Goal: Browse casually

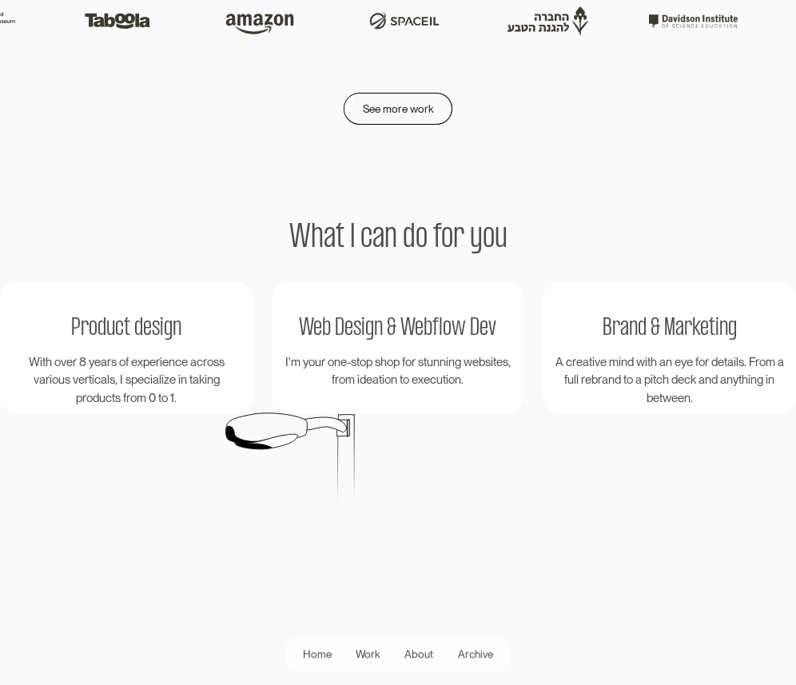
scroll to position [2276, 0]
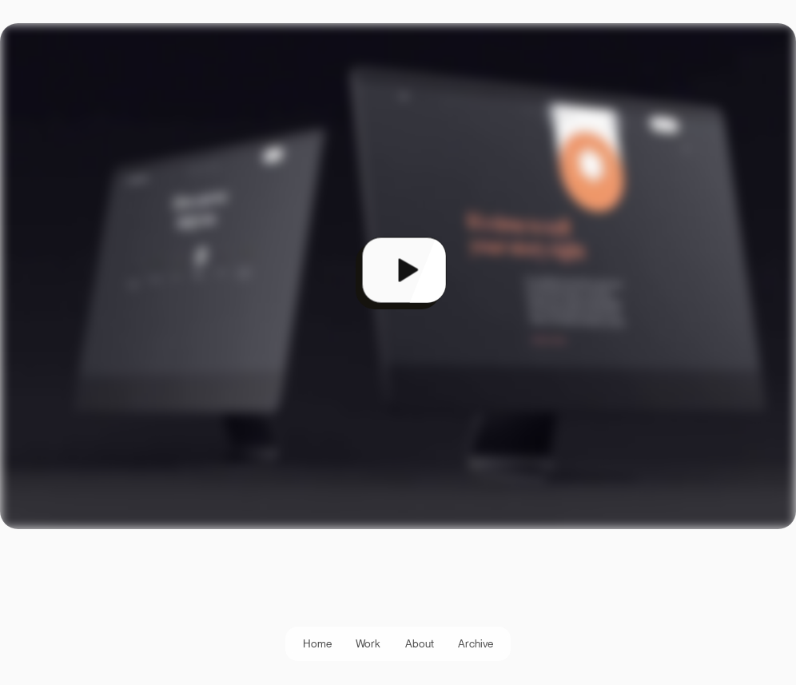
scroll to position [428, 0]
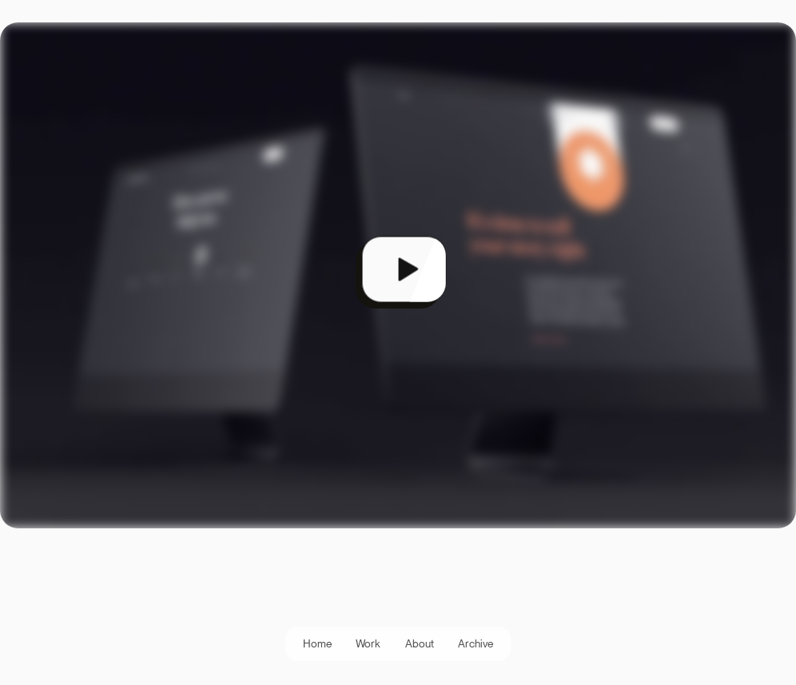
click at [567, 237] on div "open lightbox" at bounding box center [398, 275] width 796 height 506
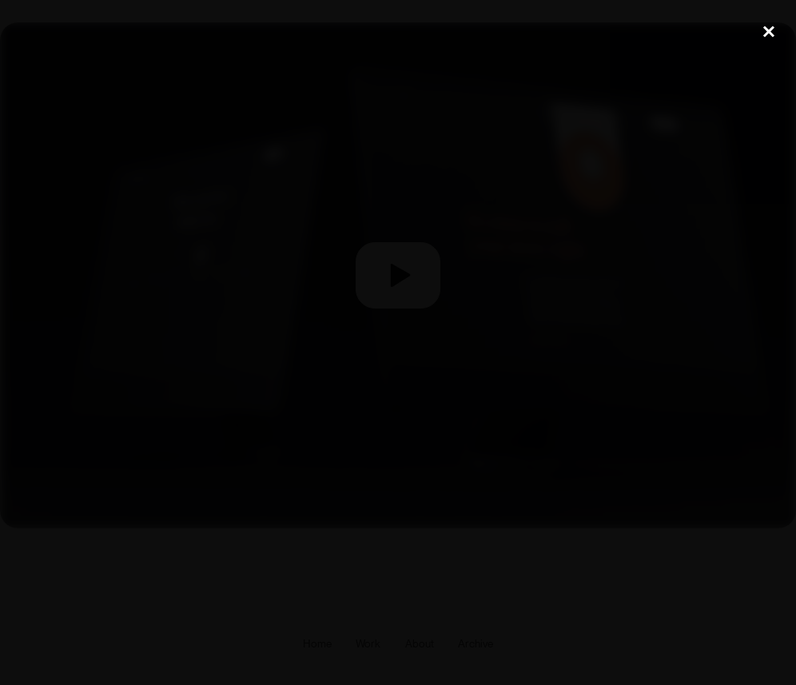
click at [765, 28] on div "close lightbox" at bounding box center [769, 31] width 54 height 35
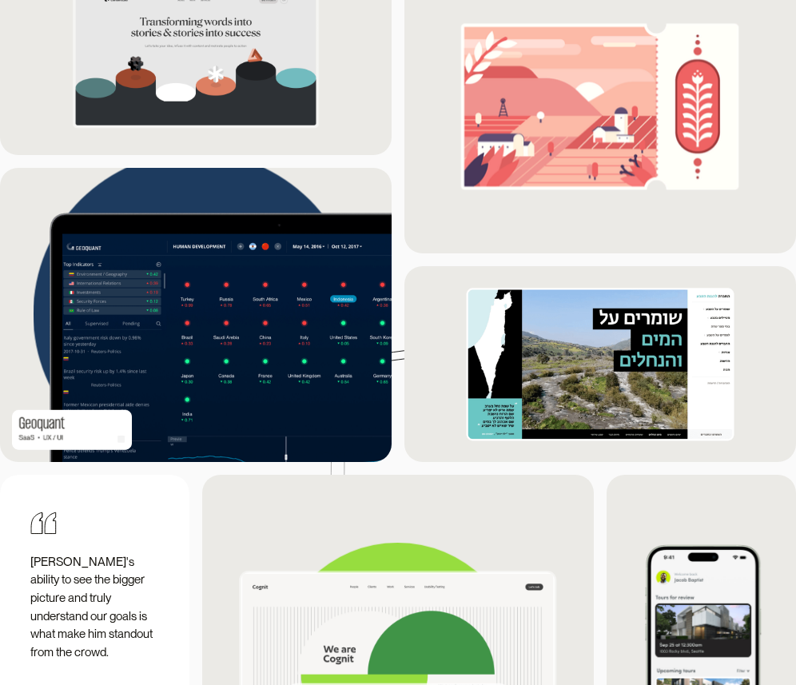
scroll to position [1437, 0]
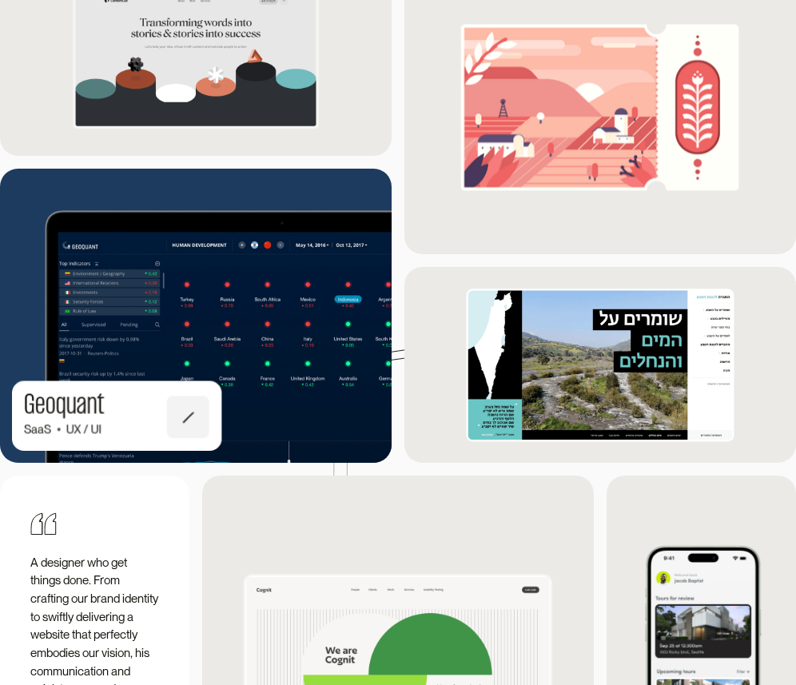
click at [286, 349] on img at bounding box center [196, 315] width 431 height 323
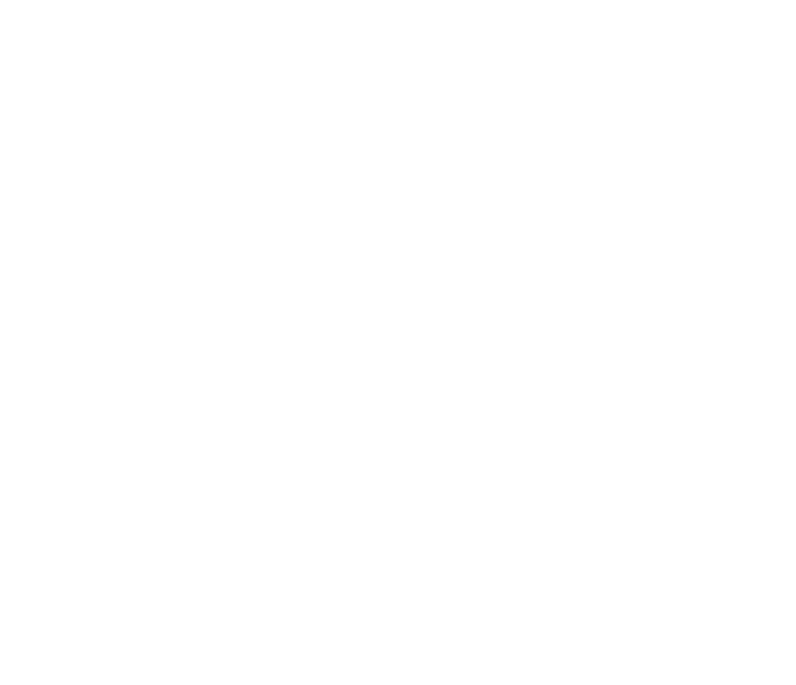
scroll to position [1524, 0]
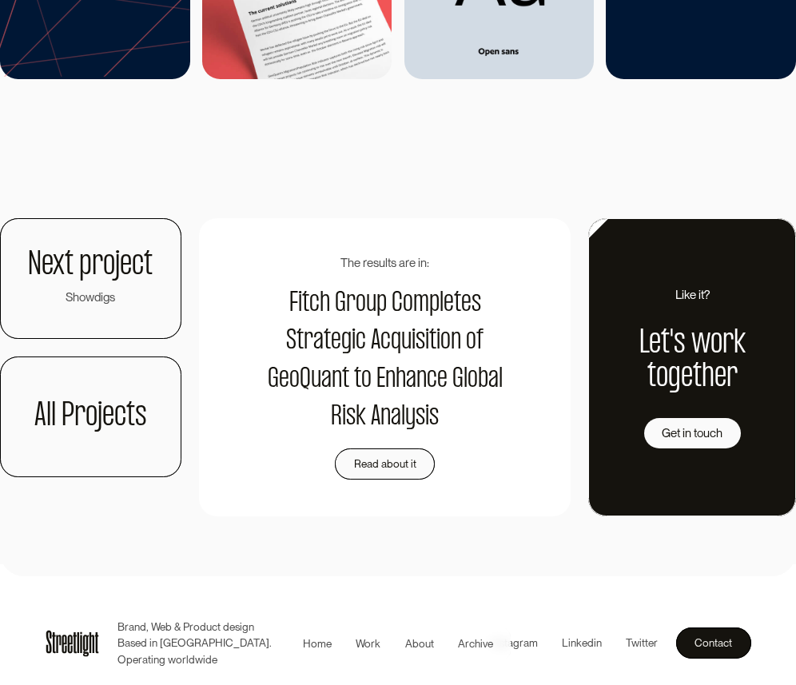
scroll to position [4463, 0]
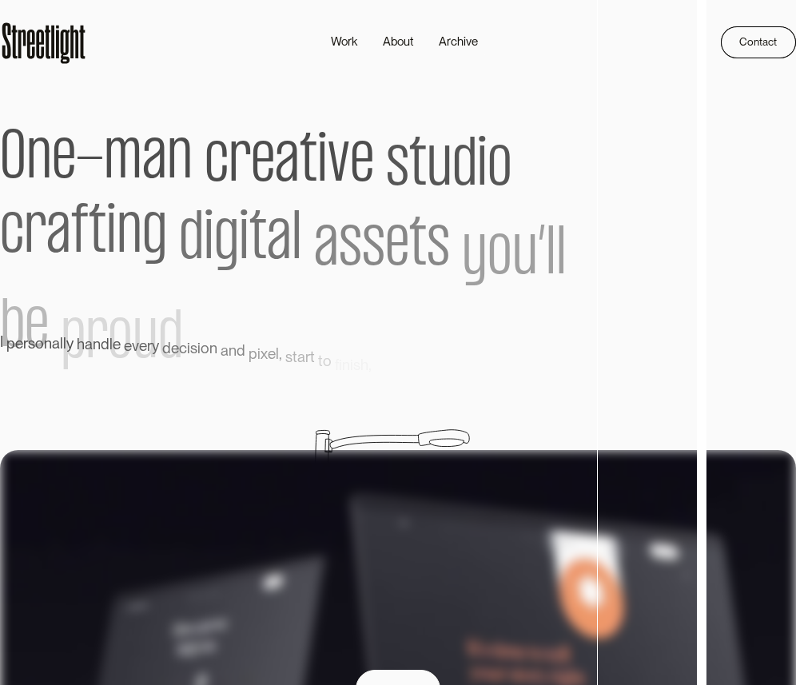
scroll to position [1524, 0]
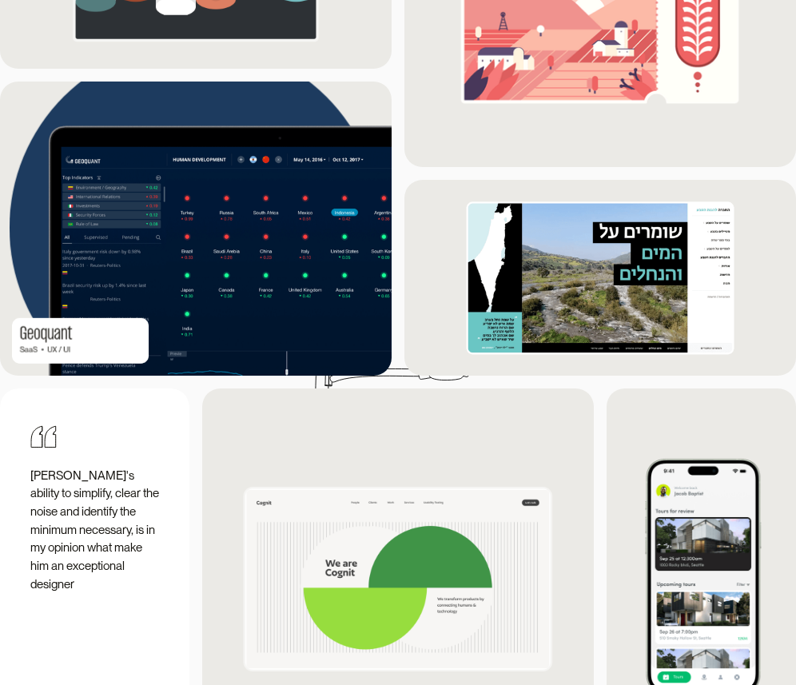
click at [269, 218] on img at bounding box center [196, 228] width 421 height 315
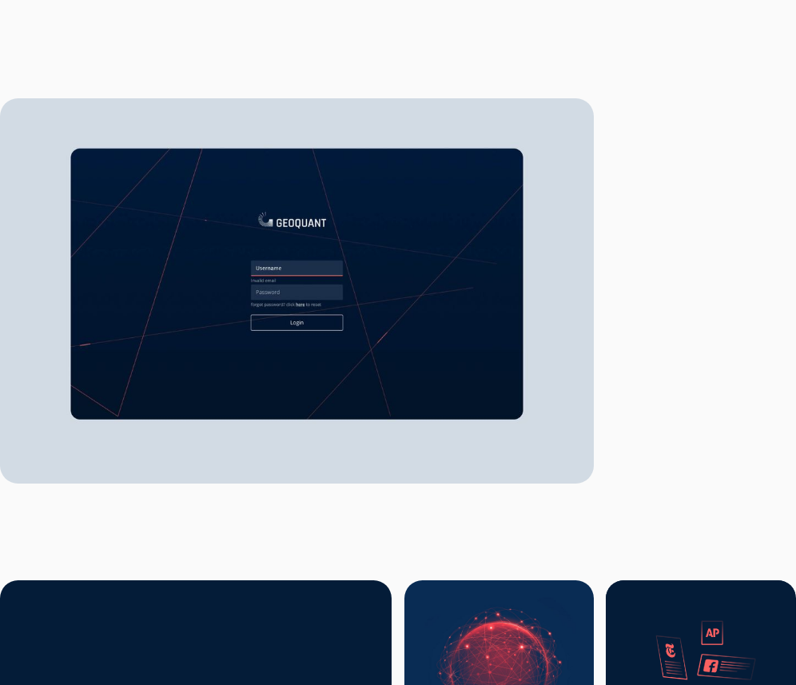
scroll to position [2869, 0]
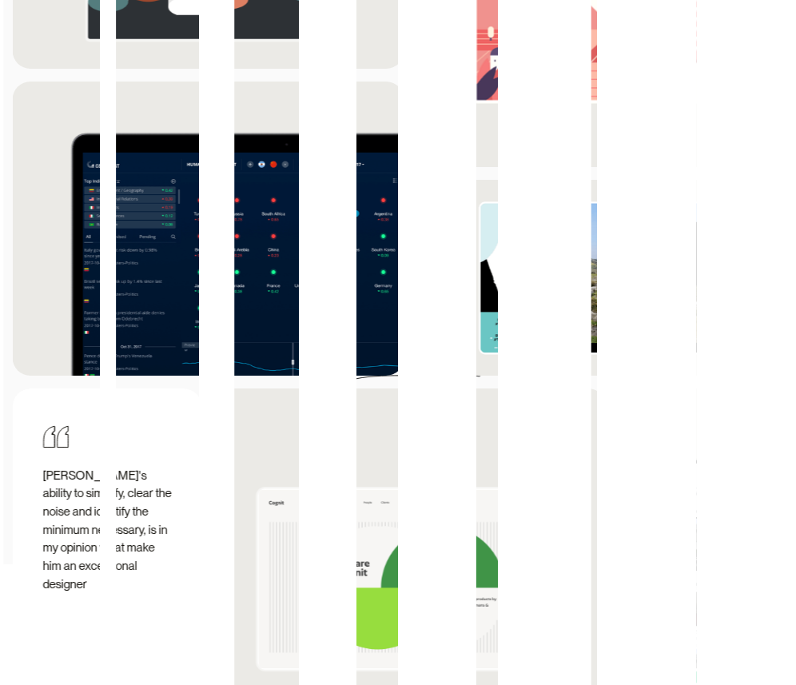
scroll to position [1524, 0]
